Goal: Check status: Check status

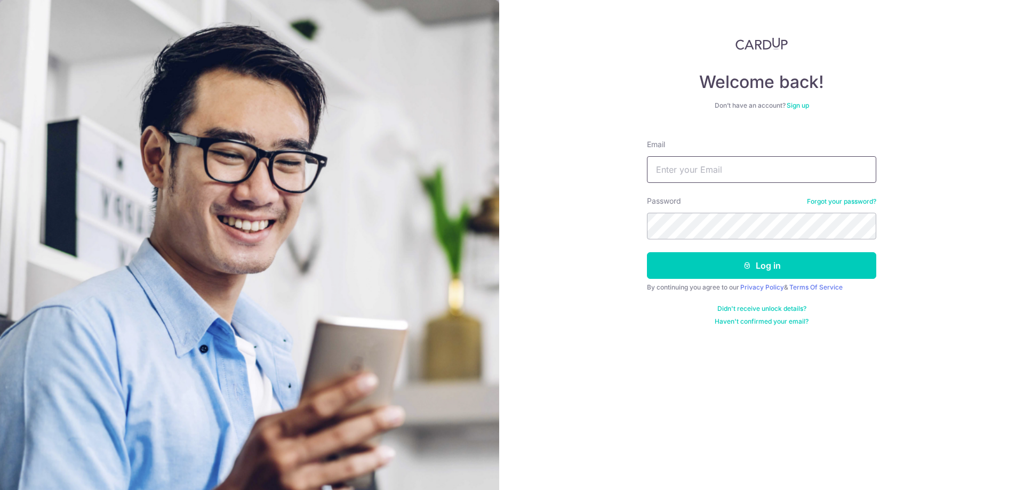
click at [740, 172] on input "Email" at bounding box center [761, 169] width 229 height 27
type input "Edmund_hts@live.com"
drag, startPoint x: 918, startPoint y: 343, endPoint x: 902, endPoint y: 325, distance: 24.6
click at [918, 343] on div "Welcome back! Don’t have an account? Sign up Email Edmund_hts@live.com Password…" at bounding box center [761, 245] width 525 height 490
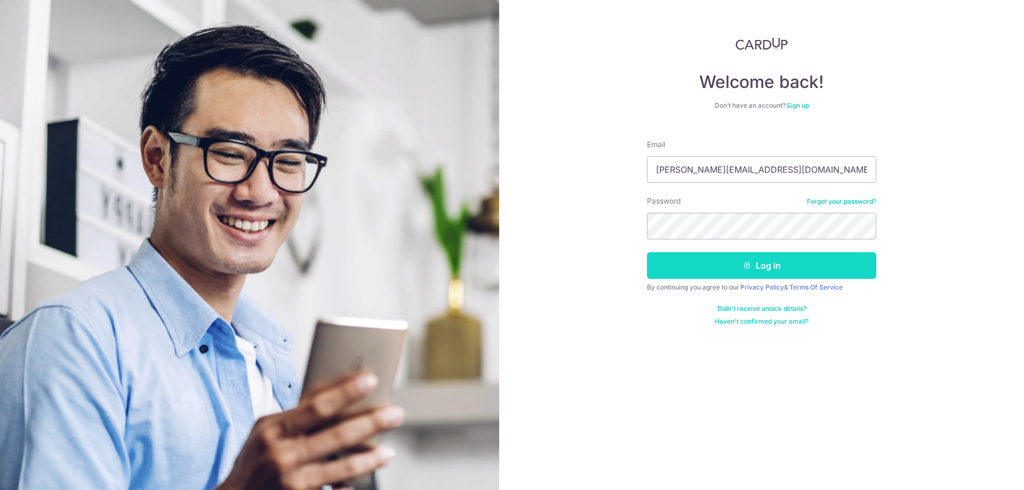
click at [740, 257] on button "Log in" at bounding box center [761, 265] width 229 height 27
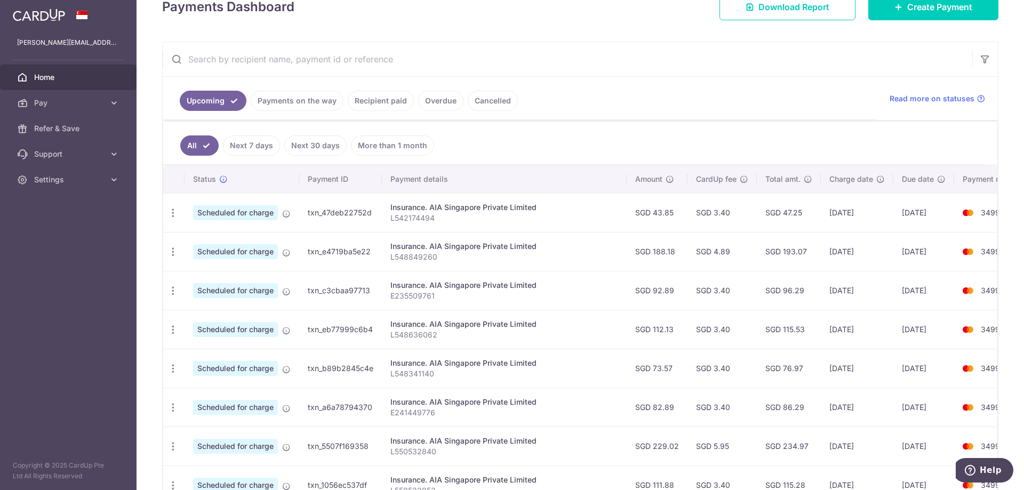
scroll to position [160, 0]
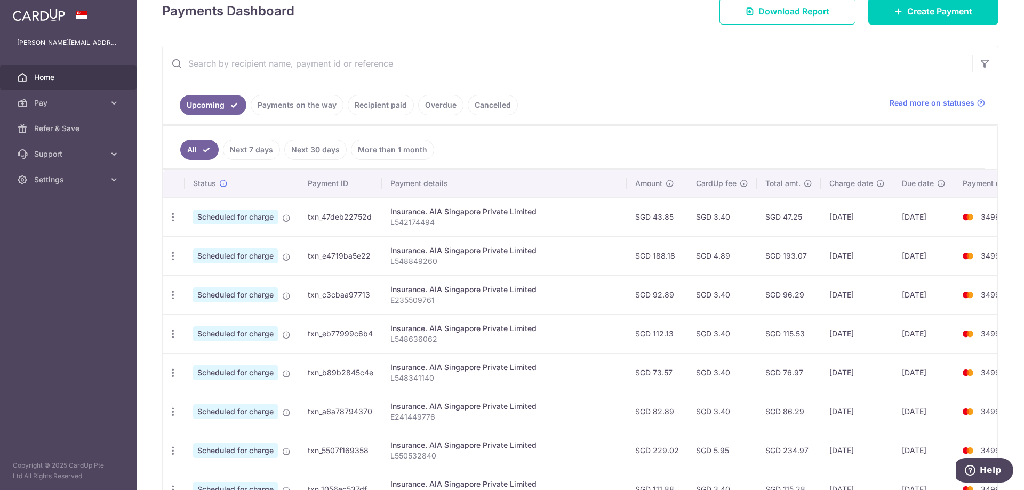
click at [361, 115] on link "Recipient paid" at bounding box center [381, 105] width 66 height 20
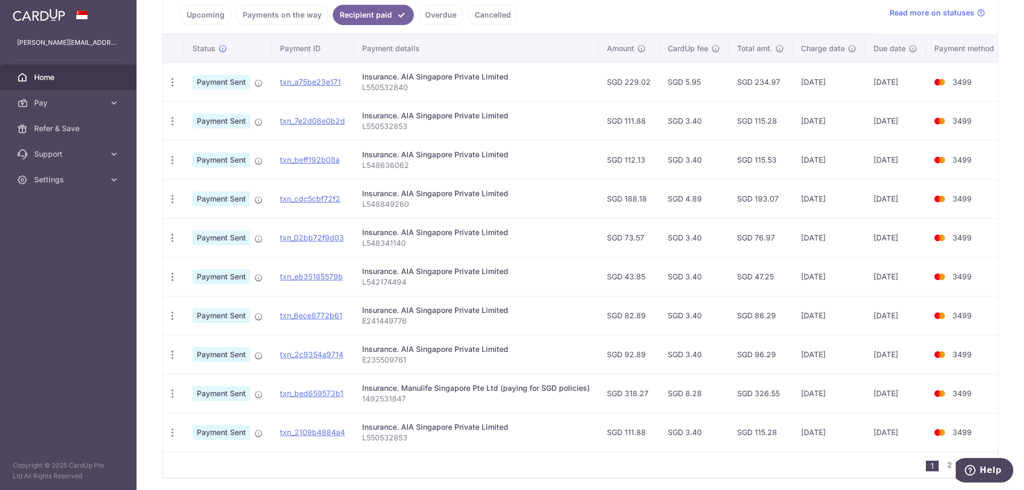
scroll to position [267, 0]
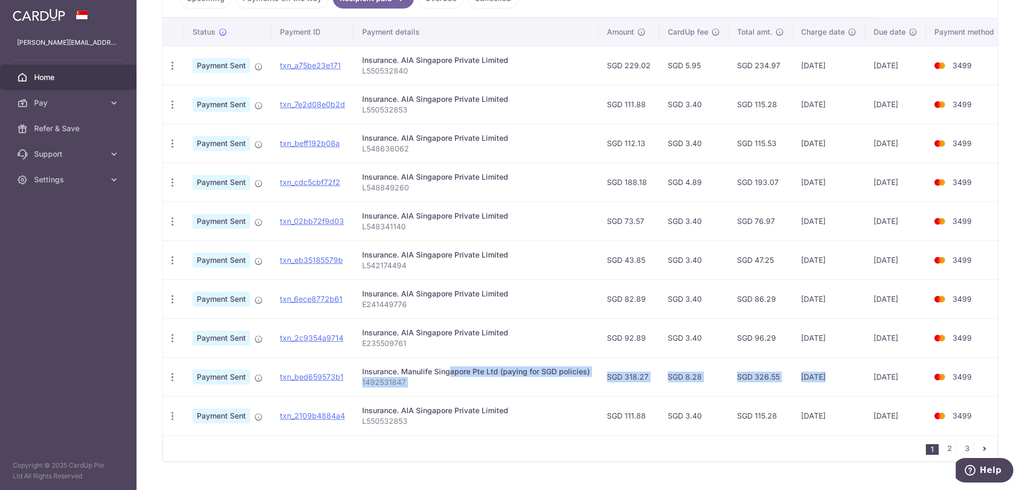
drag, startPoint x: 418, startPoint y: 375, endPoint x: 820, endPoint y: 382, distance: 401.5
click at [820, 382] on tr "PDF Receipt Payment Sent txn_bed659573b1 Insurance. Manulife Singapore Pte Ltd …" at bounding box center [585, 376] width 844 height 39
click at [820, 382] on td "[DATE]" at bounding box center [828, 376] width 73 height 39
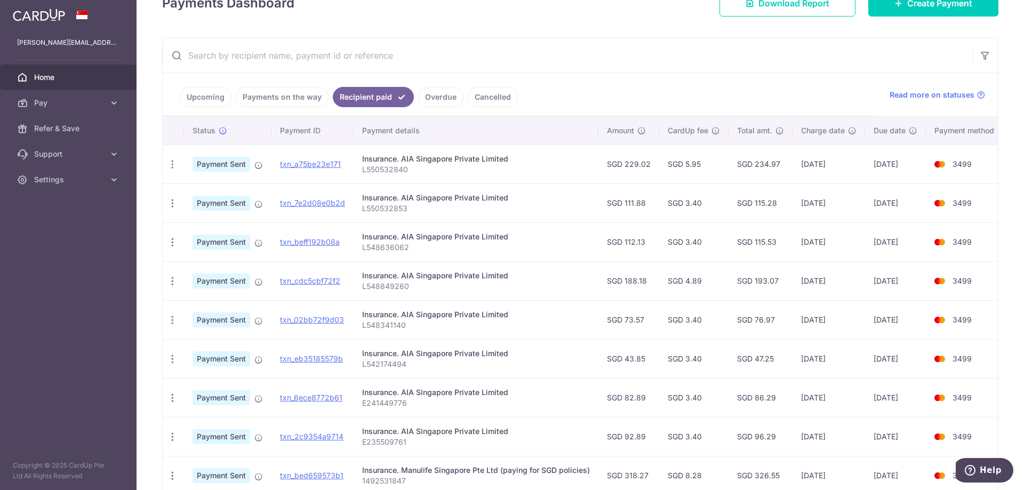
scroll to position [160, 0]
